Goal: Find specific page/section: Find specific page/section

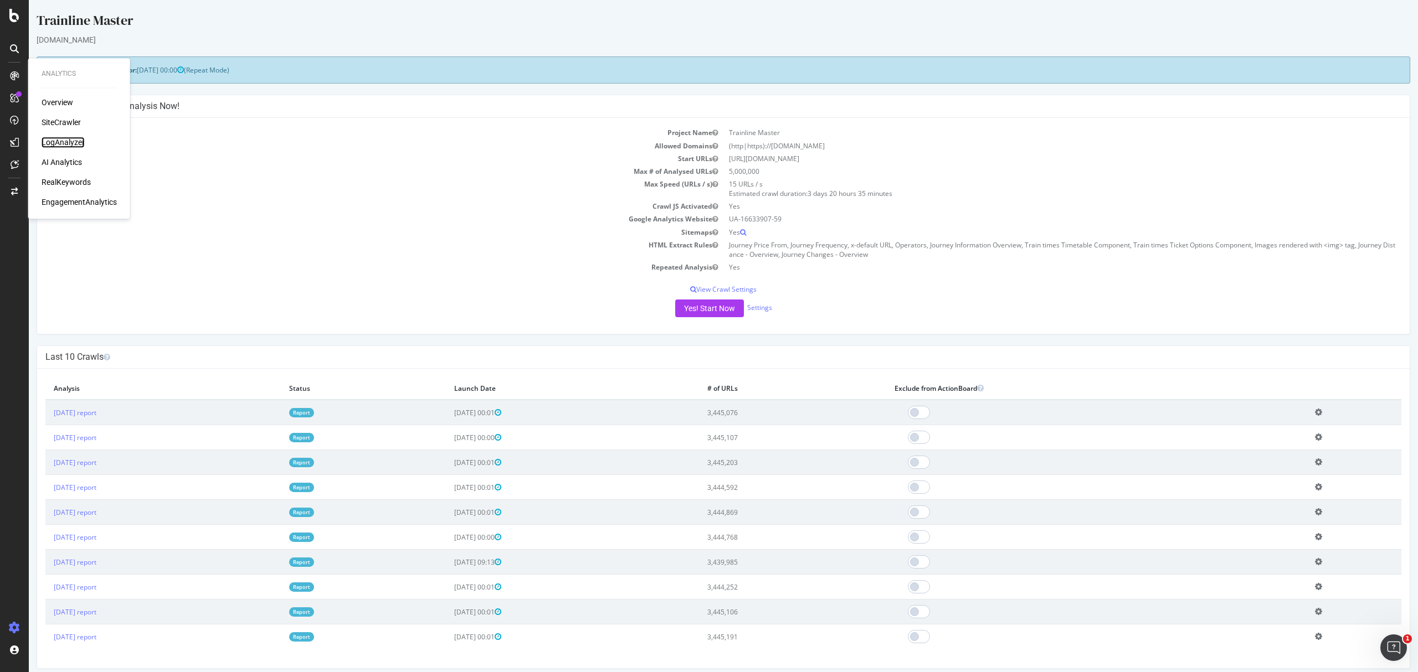
click at [71, 138] on div "LogAnalyzer" at bounding box center [63, 142] width 43 height 11
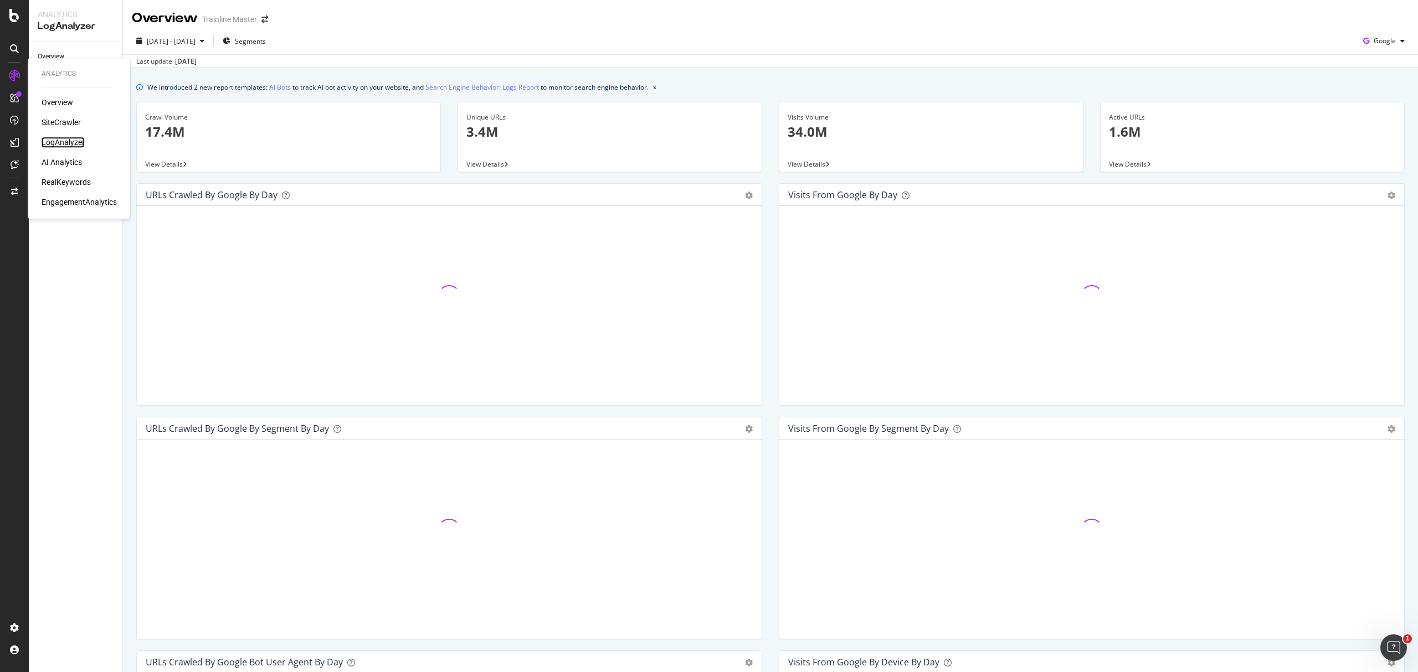
click at [58, 142] on div "LogAnalyzer" at bounding box center [63, 142] width 43 height 11
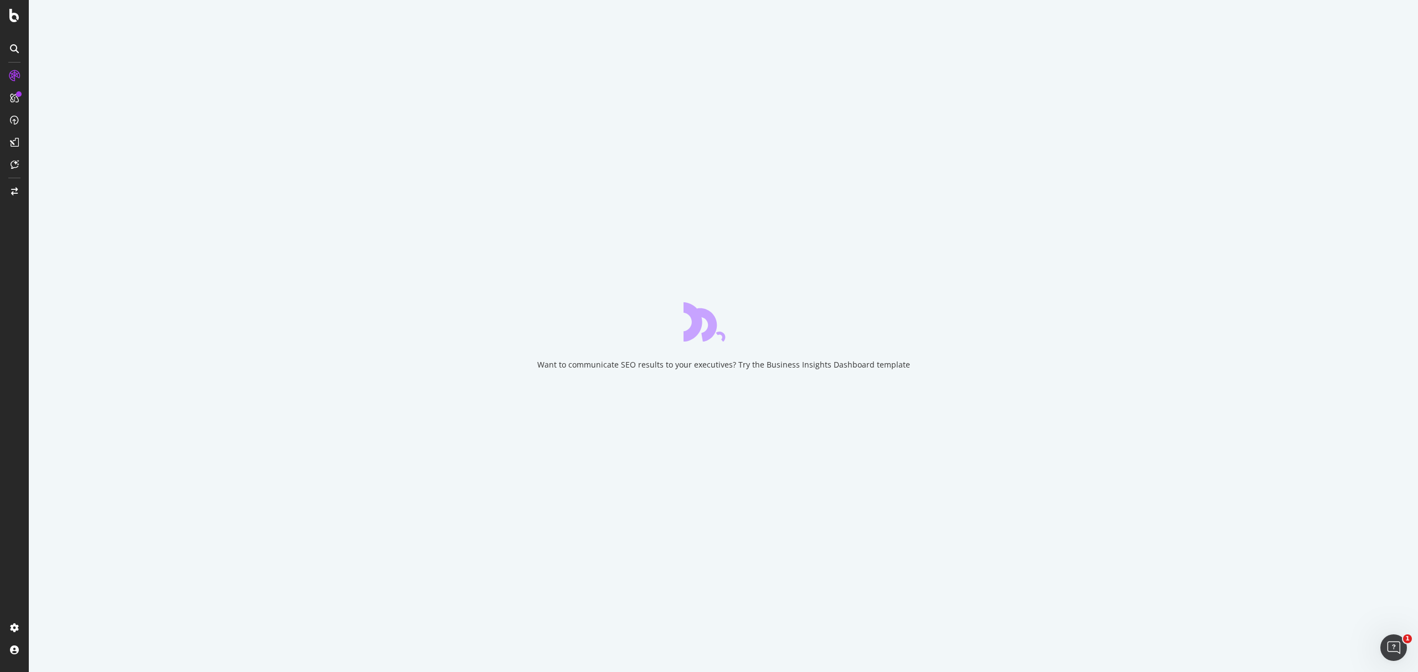
click at [231, 102] on div "Want to communicate SEO results to your executives? Try the Business Insights D…" at bounding box center [723, 336] width 1389 height 672
click at [312, 110] on div "Want to communicate SEO results to your executives? Try the Business Insights D…" at bounding box center [723, 336] width 1389 height 672
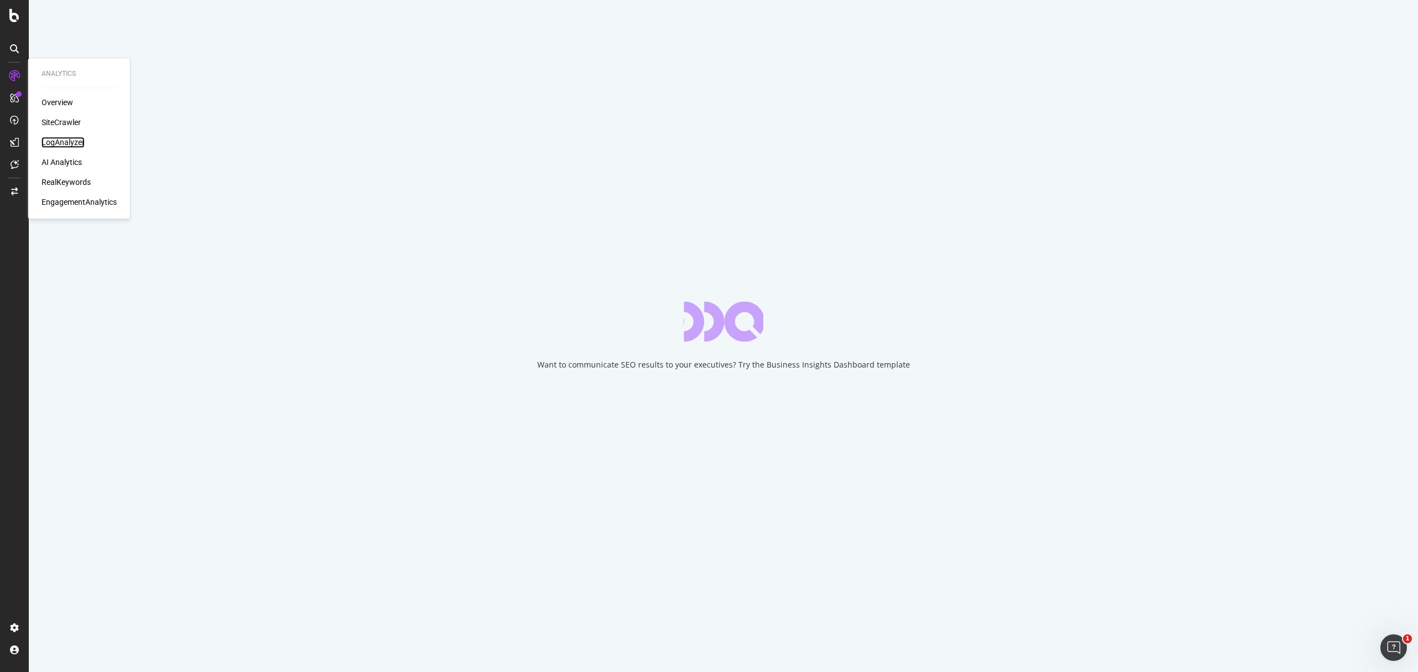
click at [80, 138] on div "LogAnalyzer" at bounding box center [63, 142] width 43 height 11
click at [54, 138] on div "LogAnalyzer" at bounding box center [63, 142] width 43 height 11
click at [64, 141] on div "LogAnalyzer" at bounding box center [63, 142] width 43 height 11
click at [800, 111] on div "Want to communicate SEO results to your executives? Try the Business Insights D…" at bounding box center [723, 336] width 1389 height 672
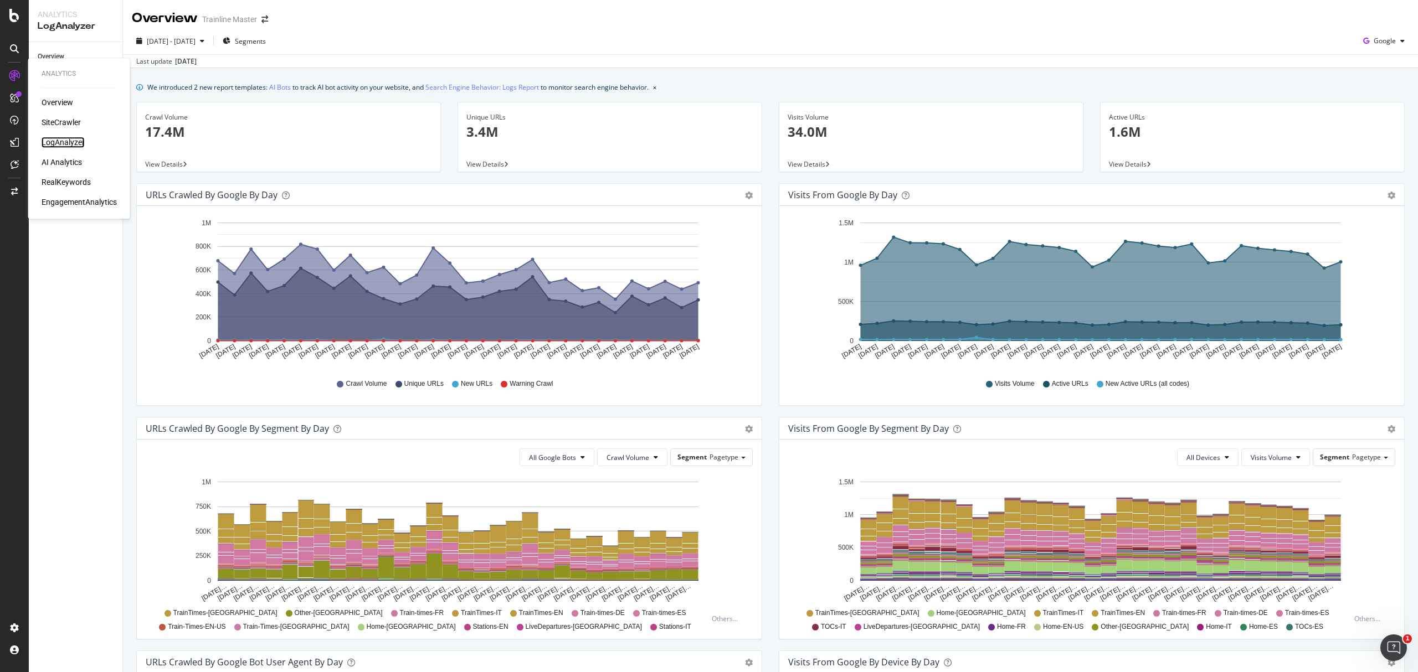
click at [54, 144] on div "LogAnalyzer" at bounding box center [63, 142] width 43 height 11
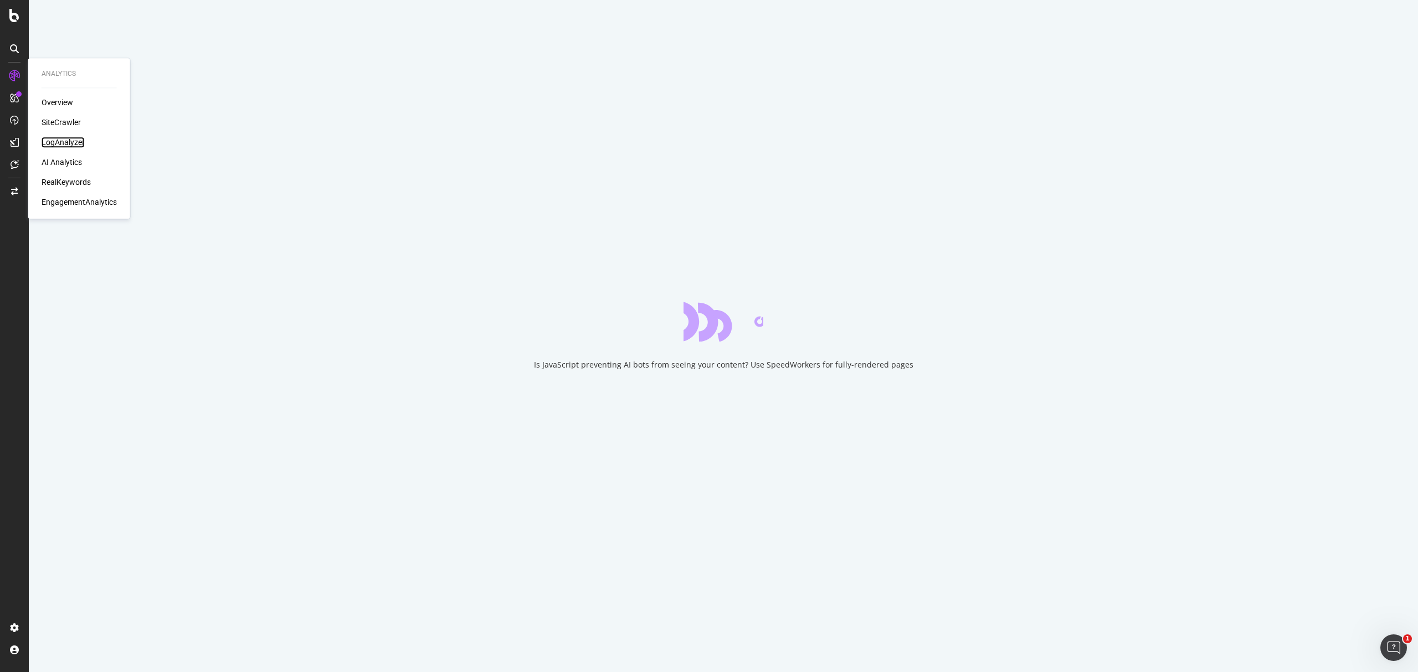
click at [74, 144] on div "LogAnalyzer" at bounding box center [63, 142] width 43 height 11
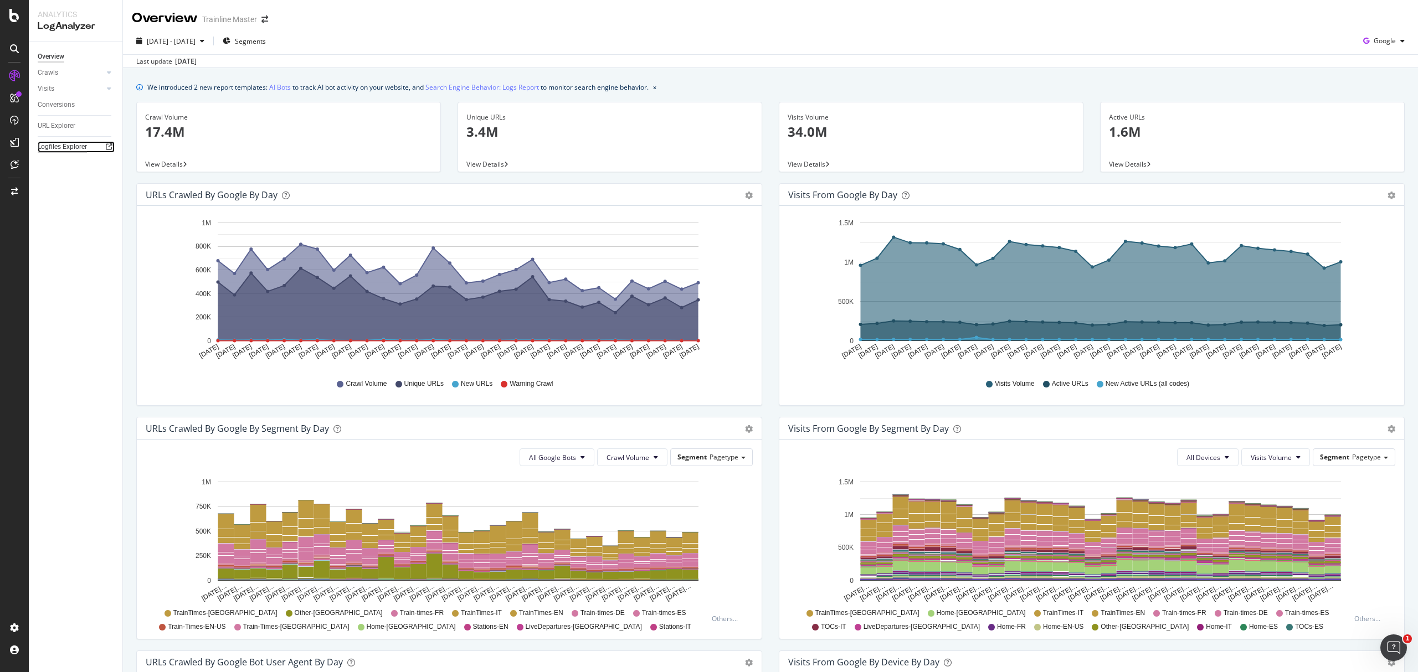
click at [56, 146] on div "Logfiles Explorer" at bounding box center [62, 147] width 49 height 12
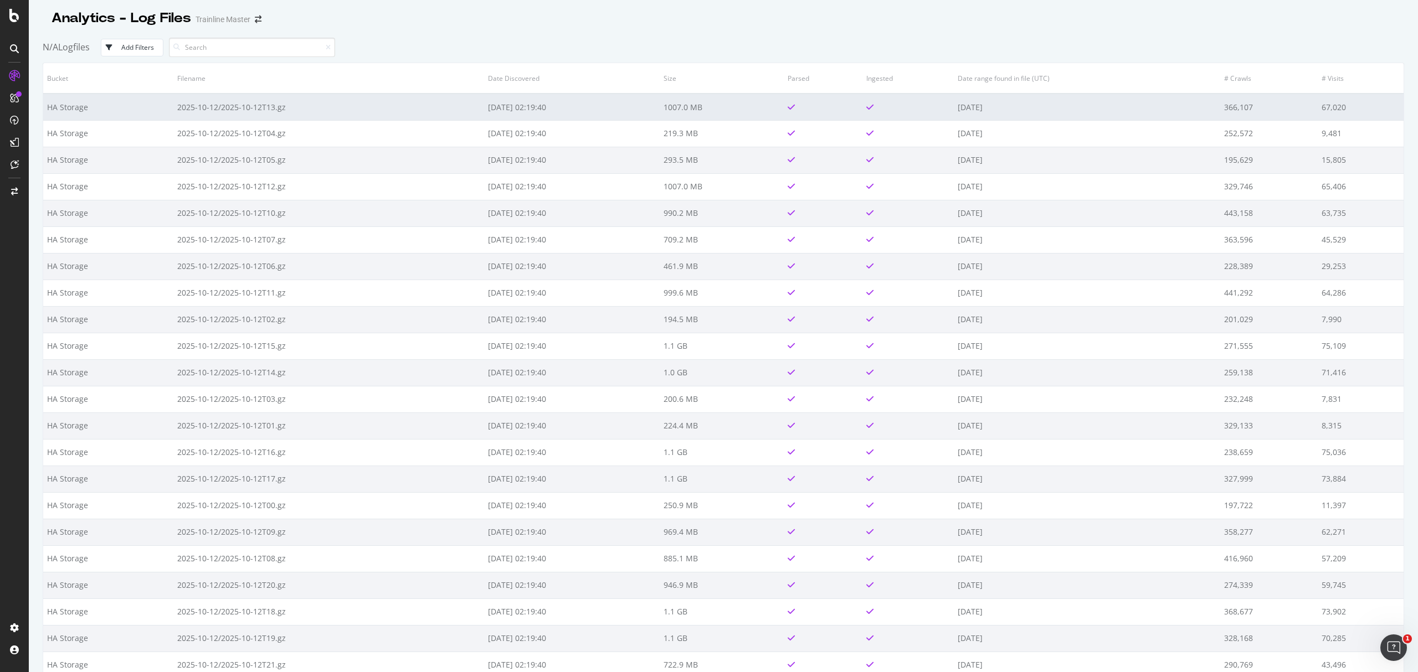
click at [574, 103] on td "2025-10-14 02:19:40" at bounding box center [572, 107] width 176 height 27
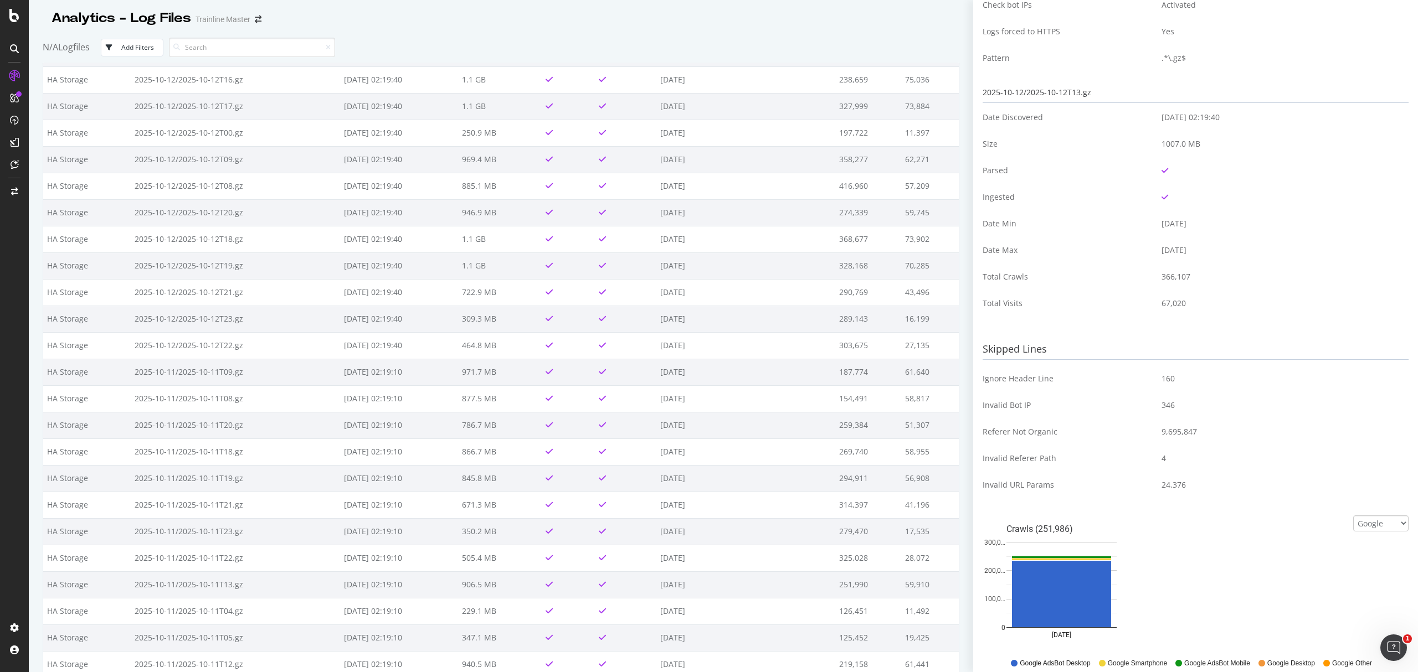
scroll to position [60, 0]
